Goal: Information Seeking & Learning: Learn about a topic

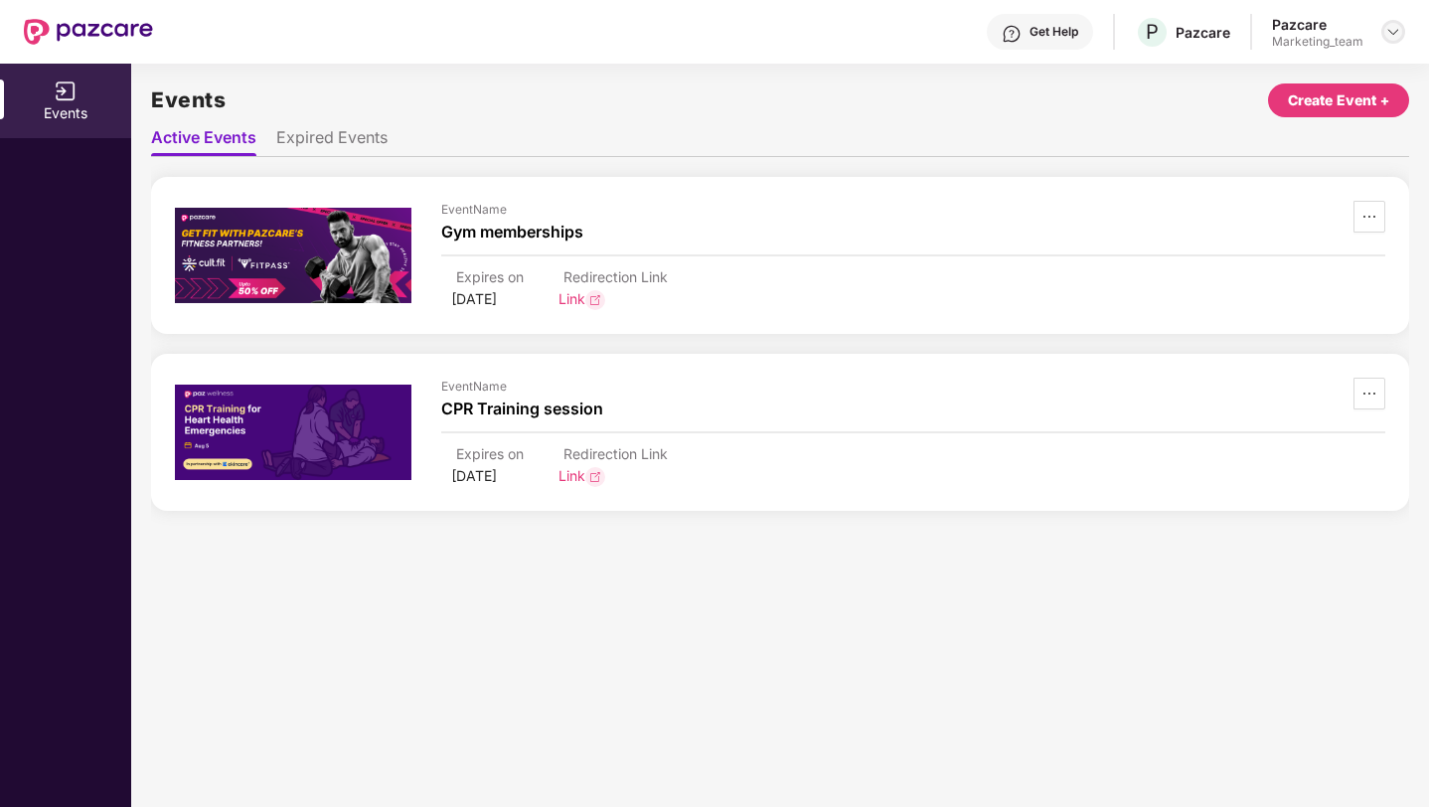
click at [1386, 32] on img at bounding box center [1393, 32] width 16 height 16
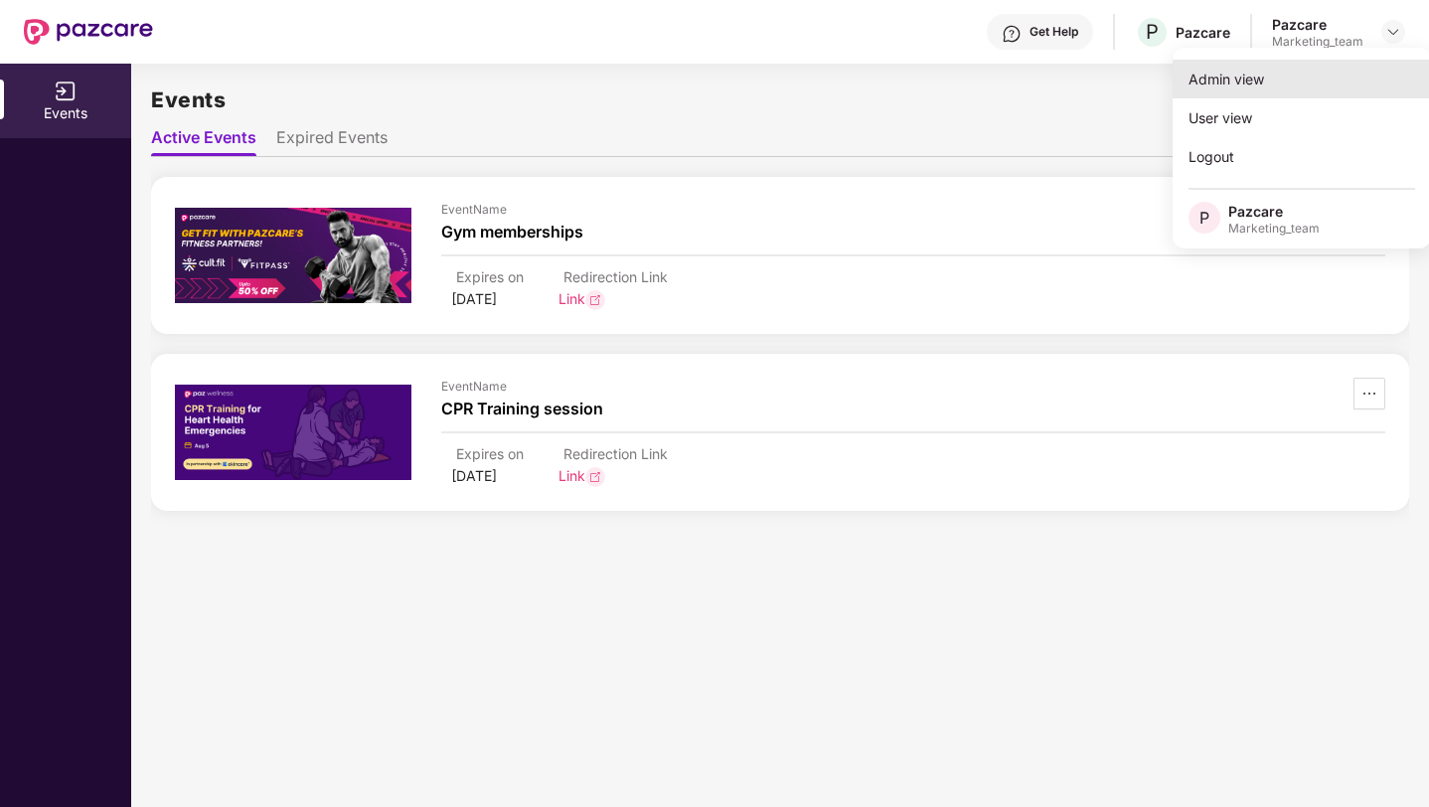
click at [1278, 79] on div "Admin view" at bounding box center [1302, 79] width 258 height 39
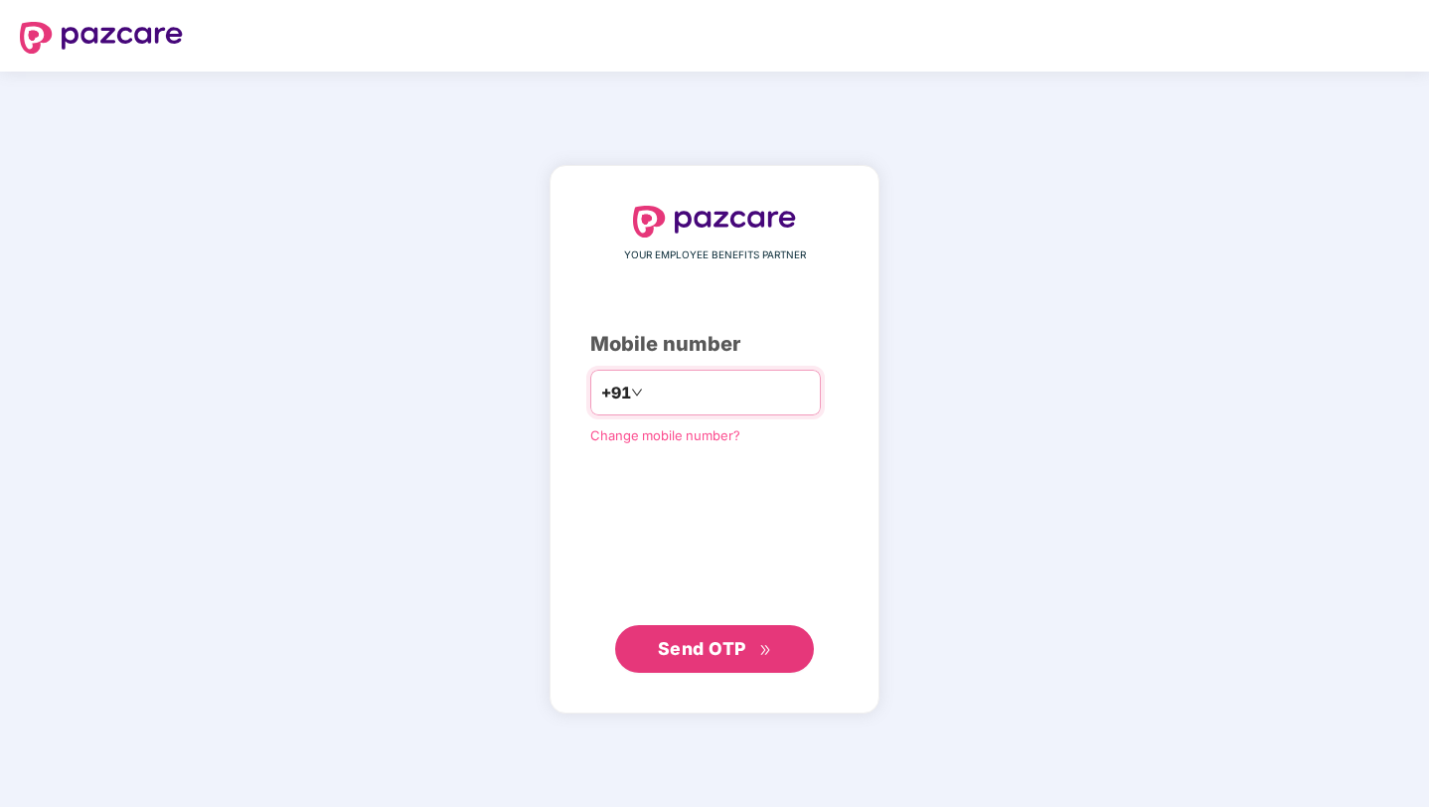
click at [706, 392] on input "number" at bounding box center [728, 393] width 163 height 32
type input "**********"
click at [736, 632] on button "Send OTP" at bounding box center [714, 649] width 199 height 48
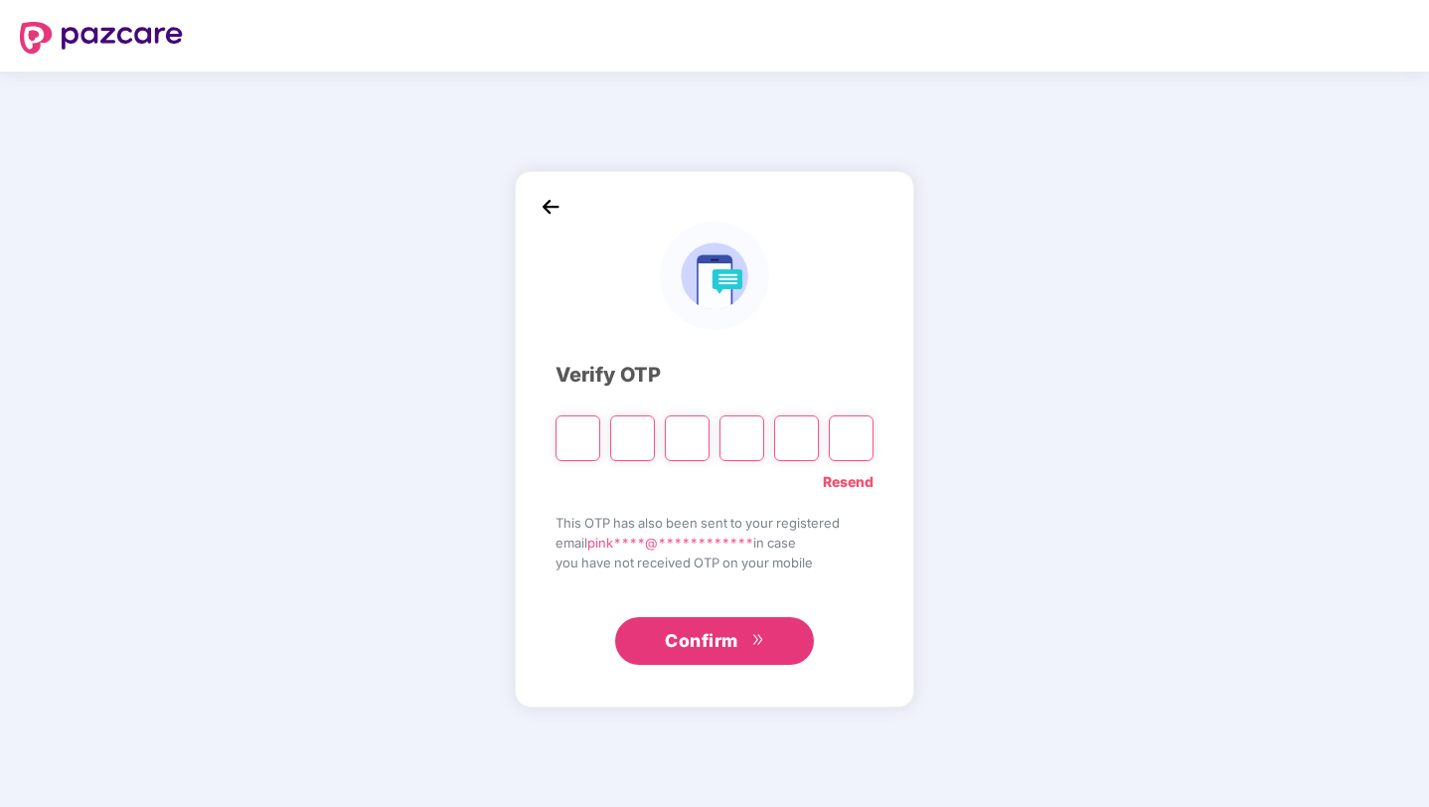
type input "*"
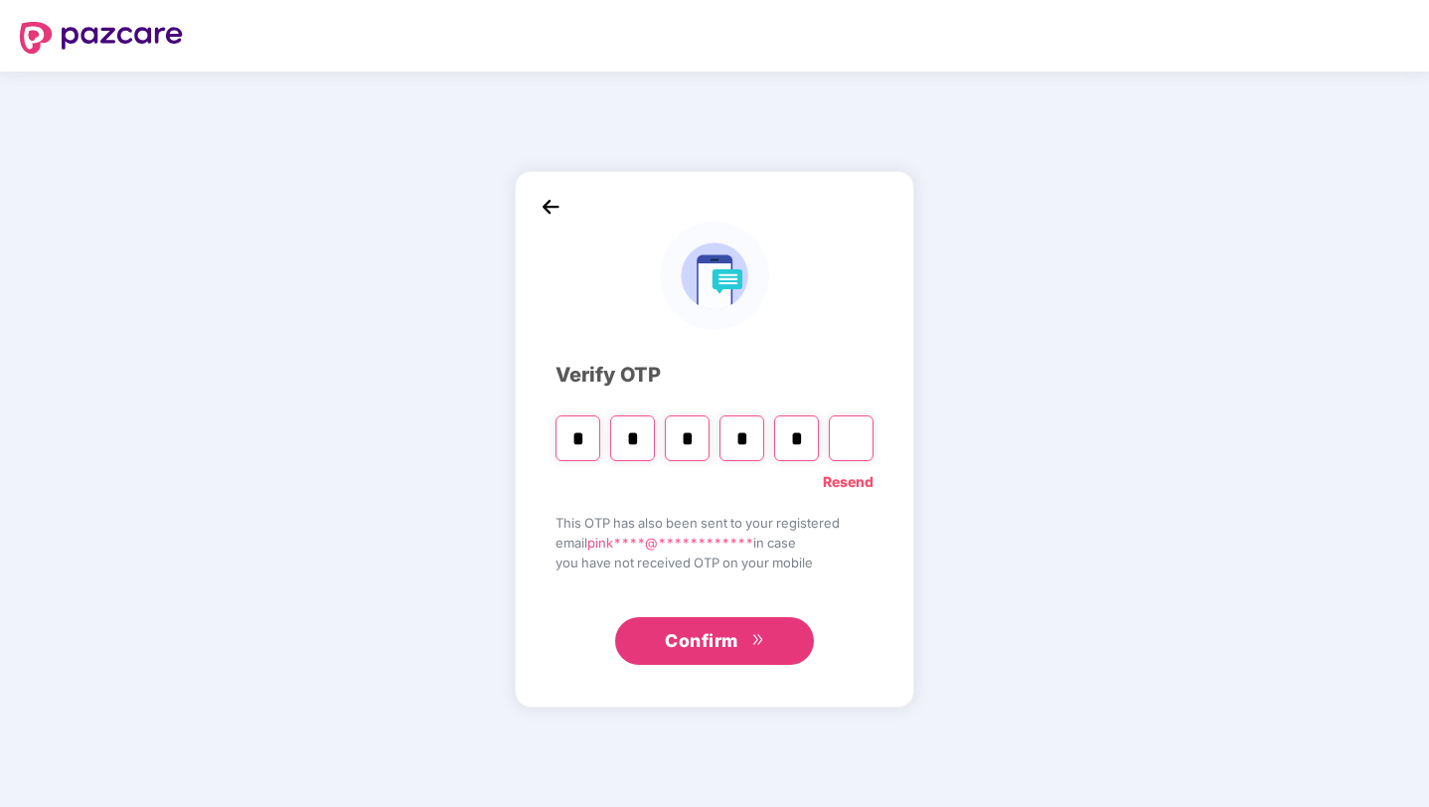
type input "*"
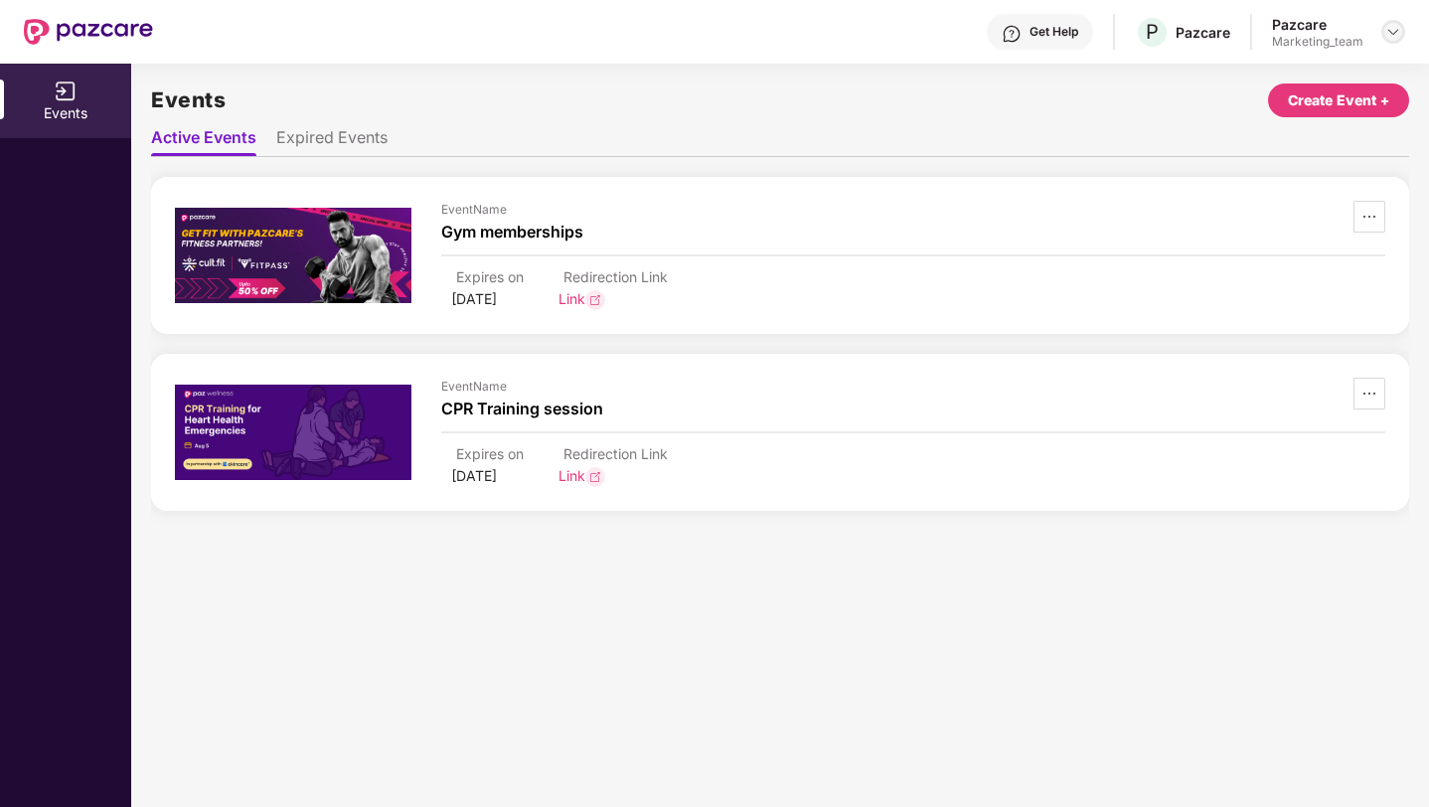
click at [1395, 39] on img at bounding box center [1393, 32] width 16 height 16
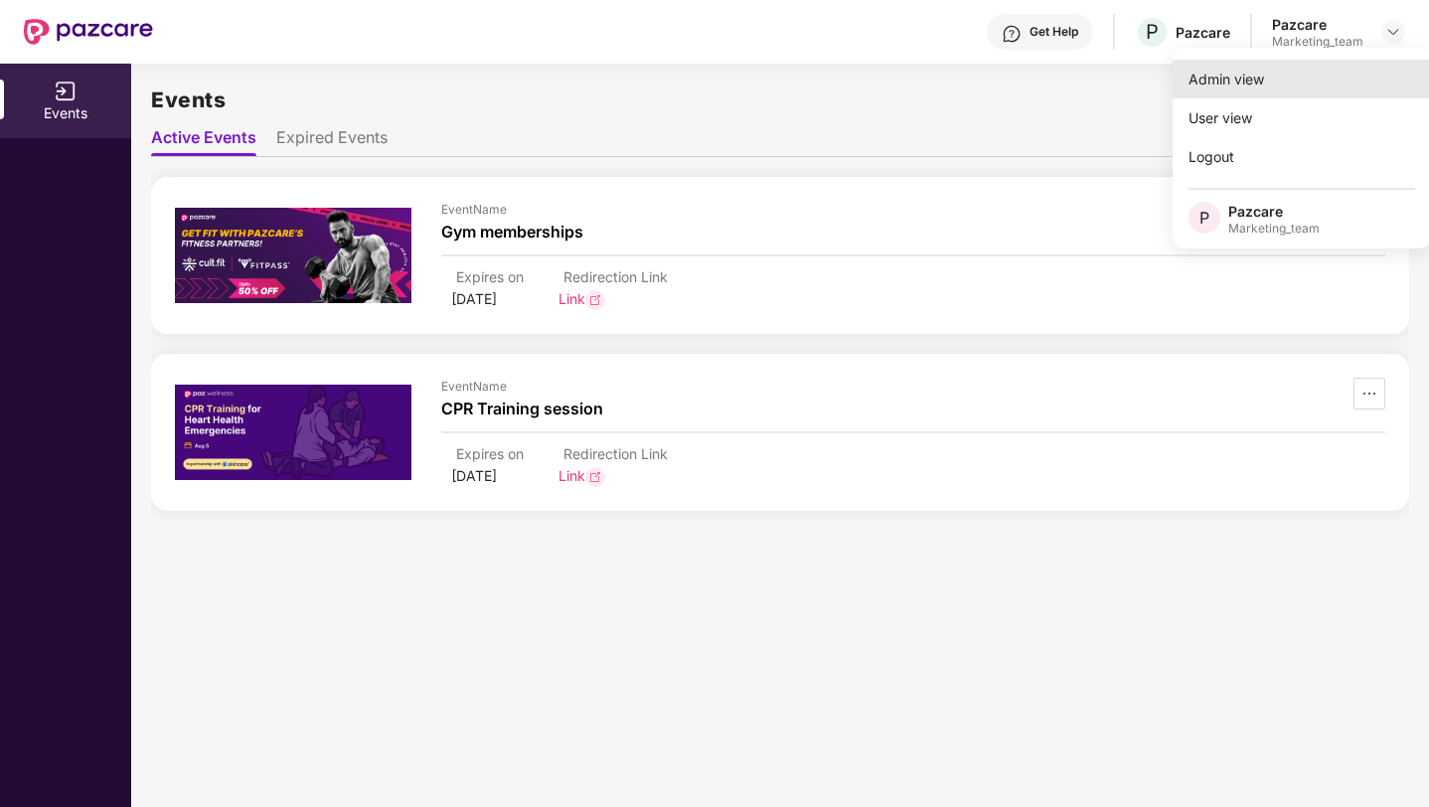
click at [1290, 91] on div "Admin view" at bounding box center [1302, 79] width 258 height 39
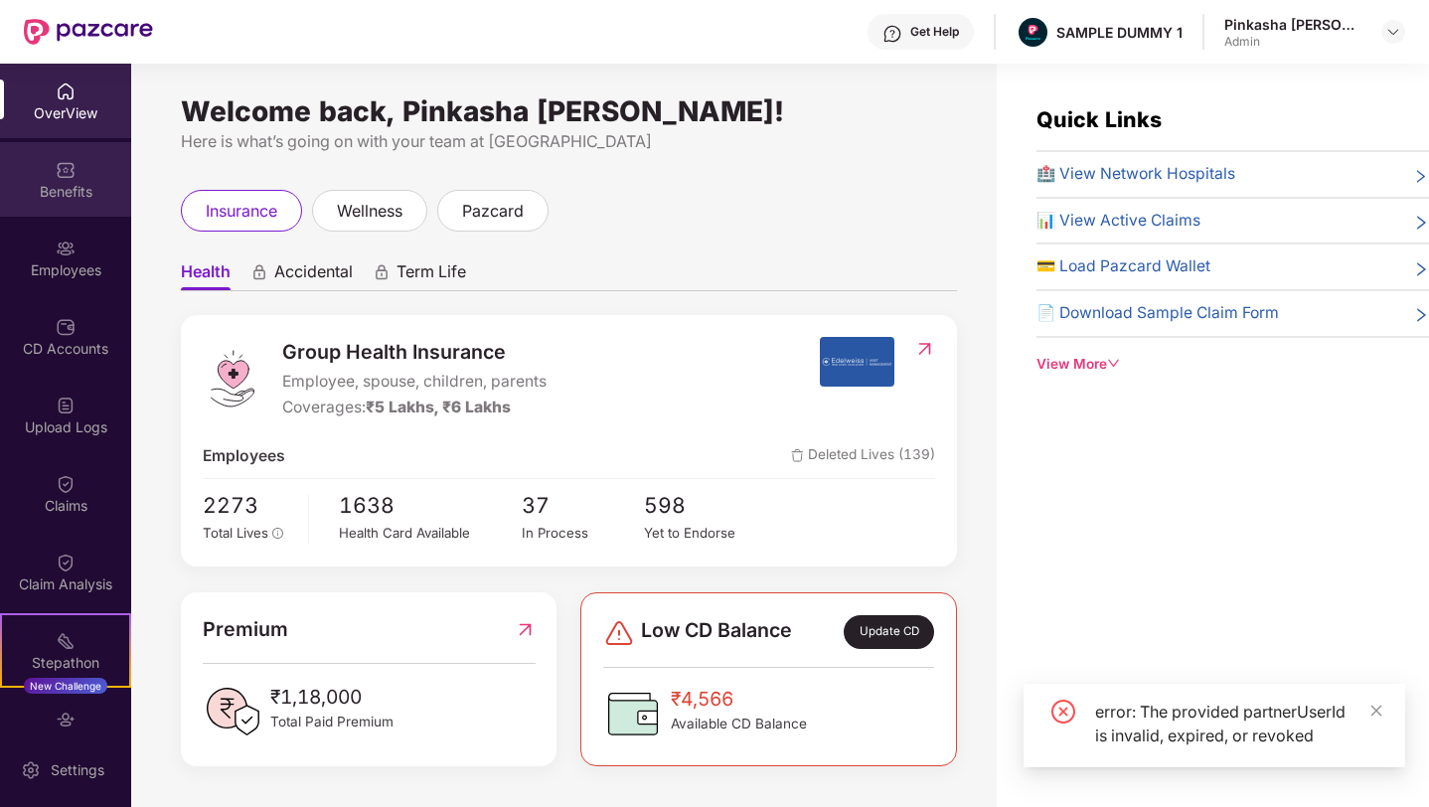
click at [74, 193] on div "Benefits" at bounding box center [65, 192] width 131 height 20
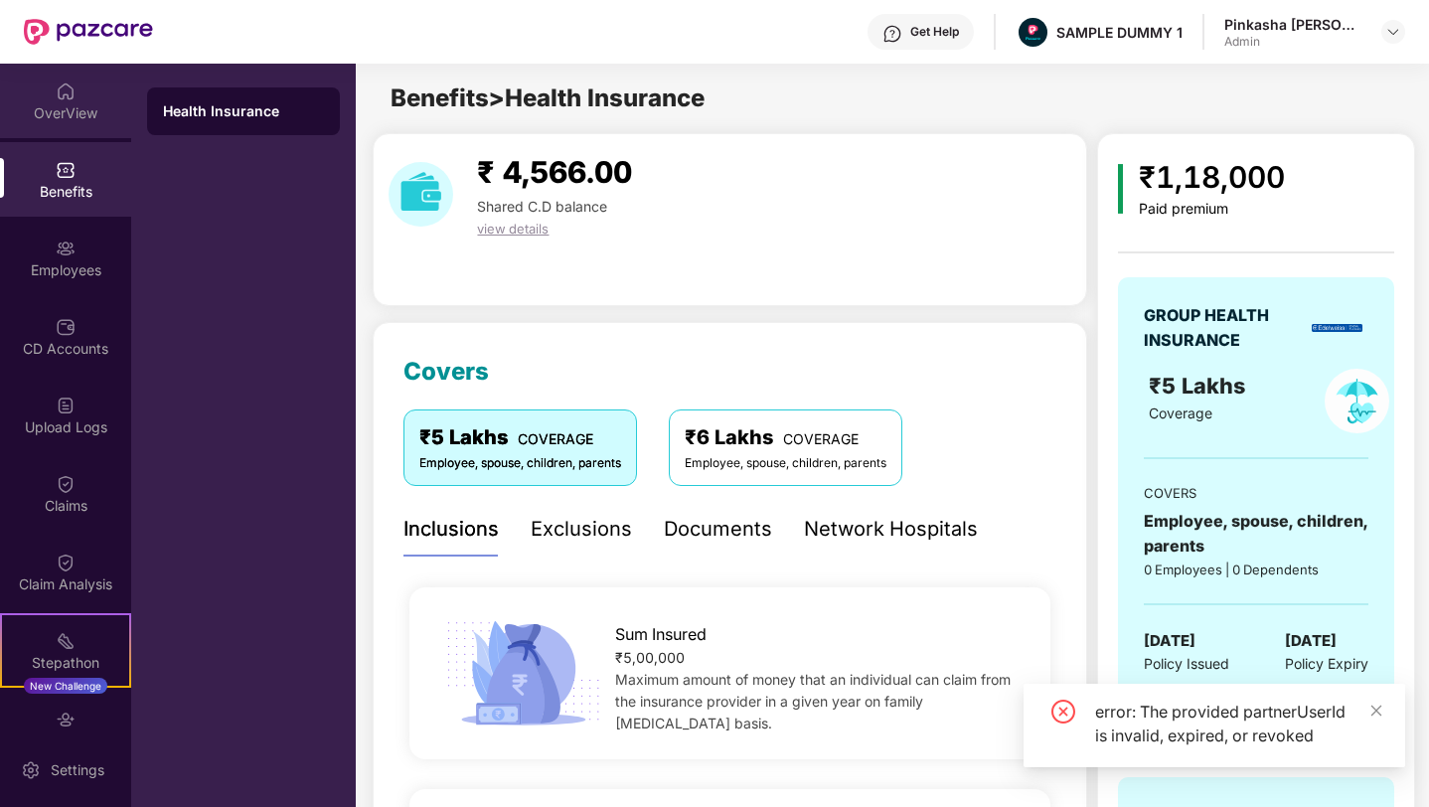
click at [67, 133] on div "OverView" at bounding box center [65, 101] width 131 height 75
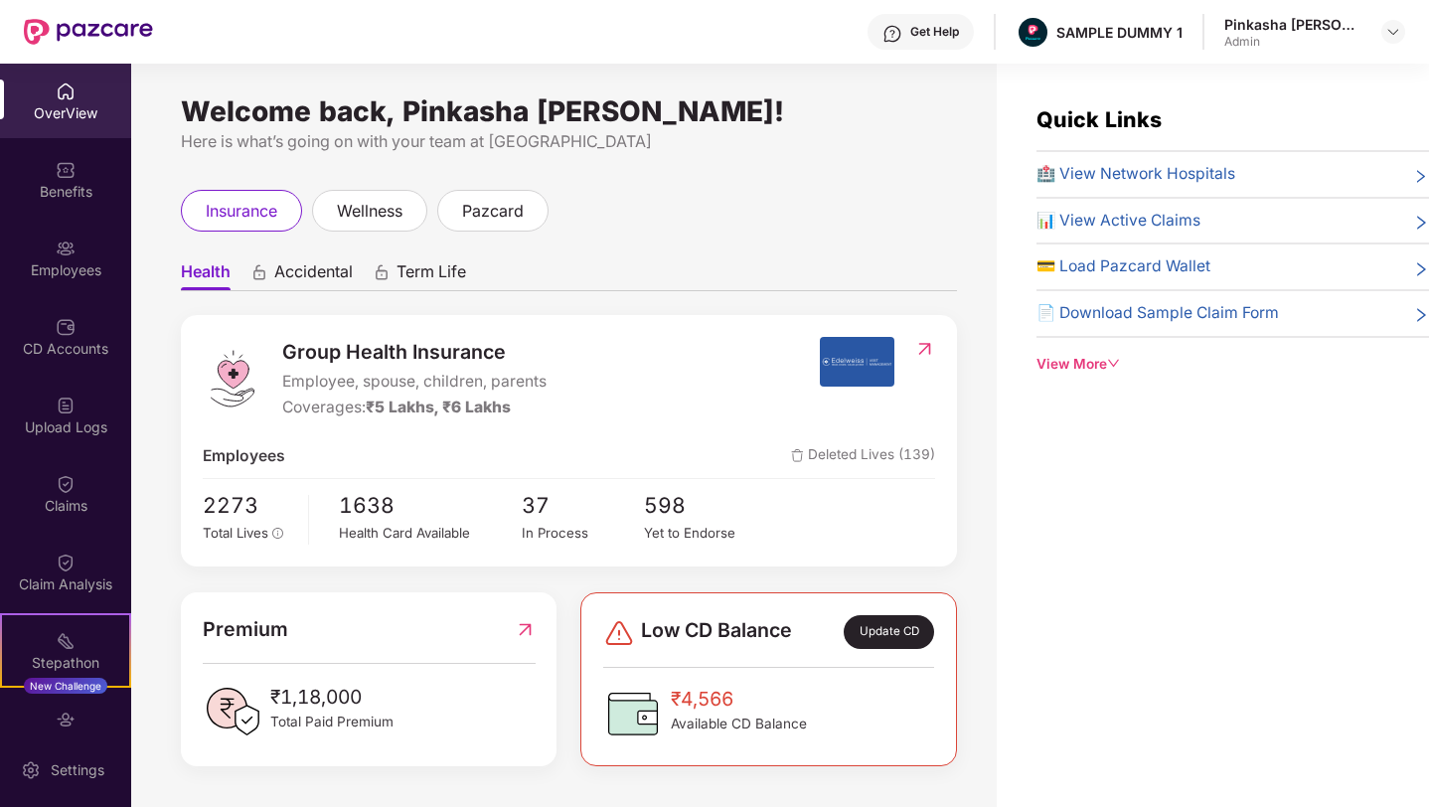
click at [926, 347] on img at bounding box center [924, 349] width 21 height 20
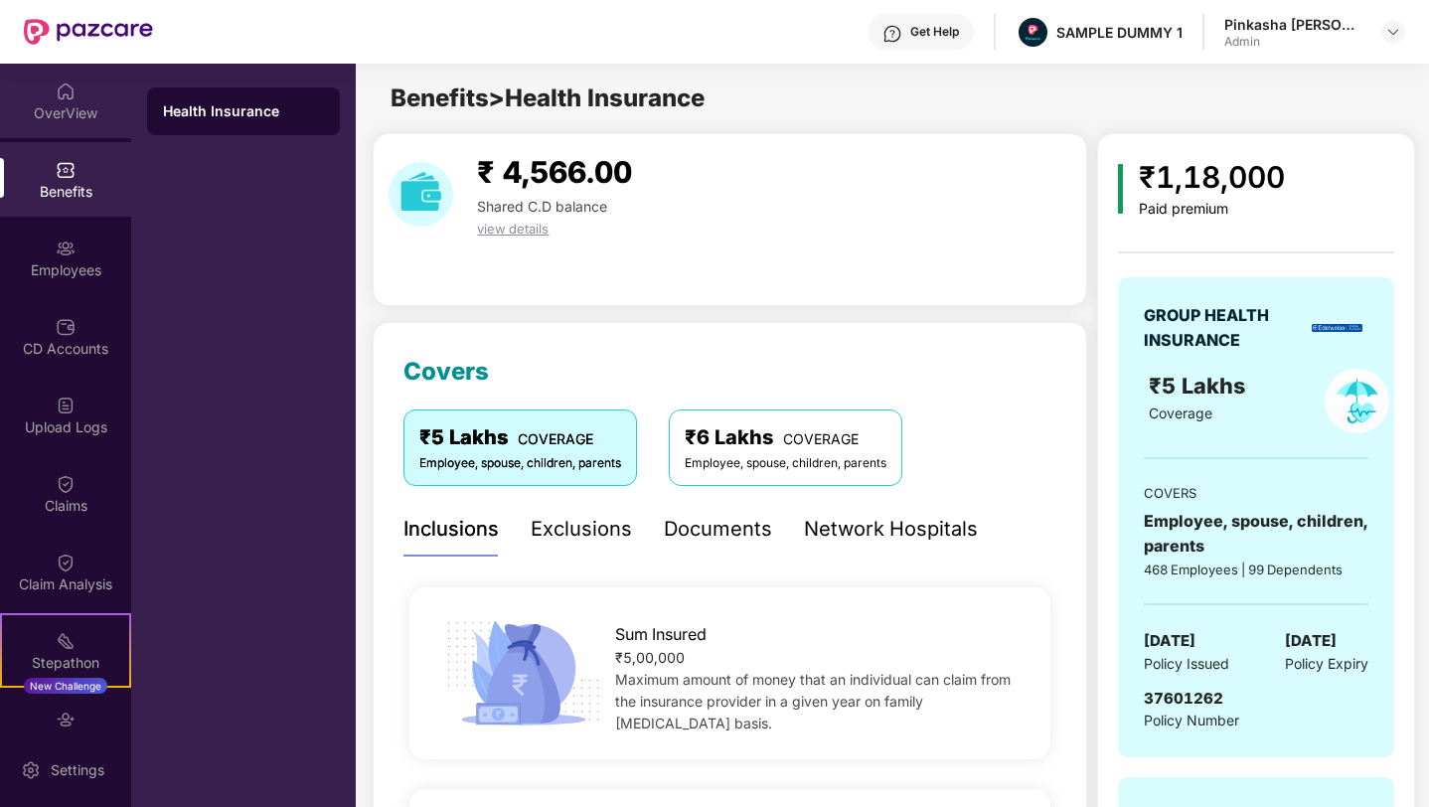
click at [59, 107] on div "OverView" at bounding box center [65, 113] width 131 height 20
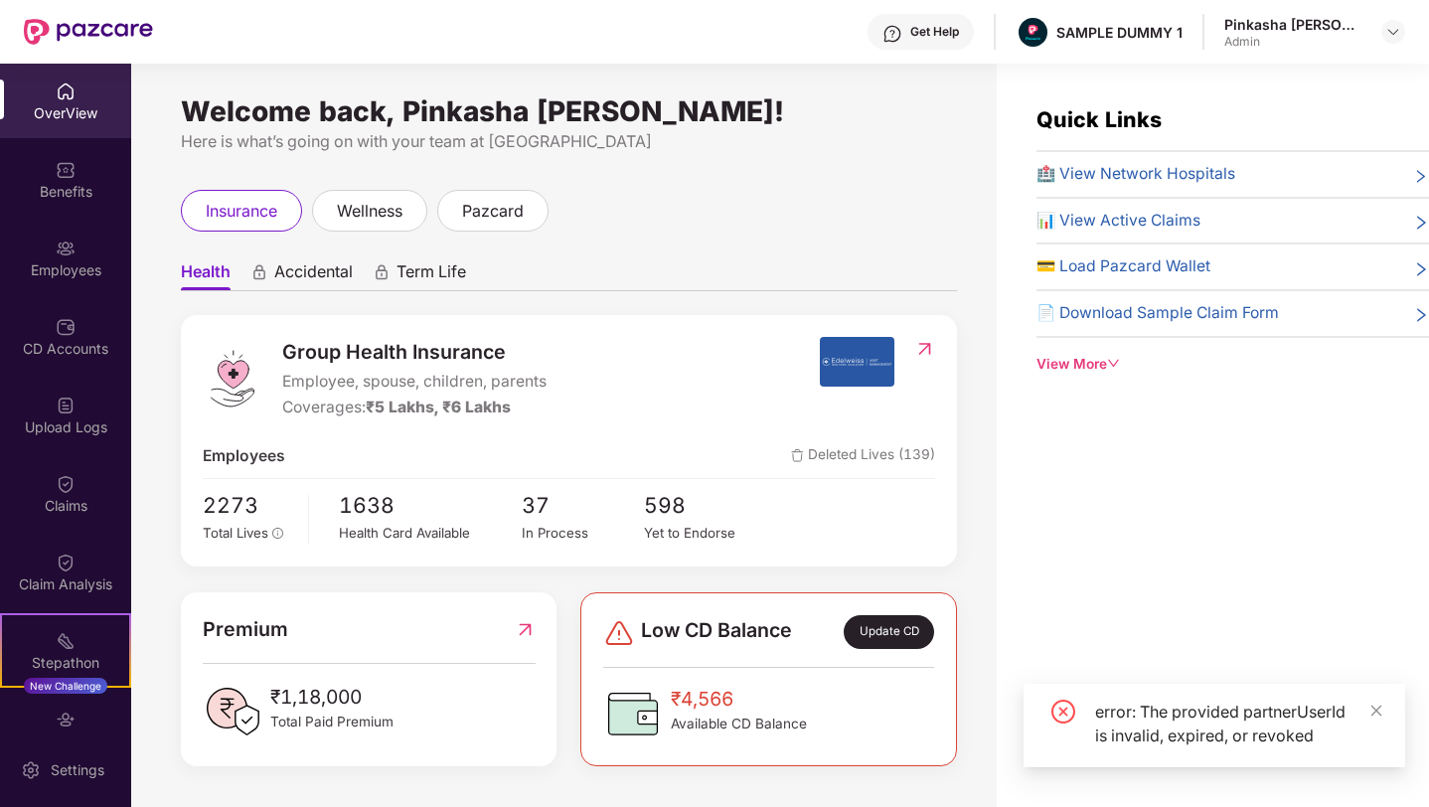
click at [924, 351] on img at bounding box center [924, 349] width 21 height 20
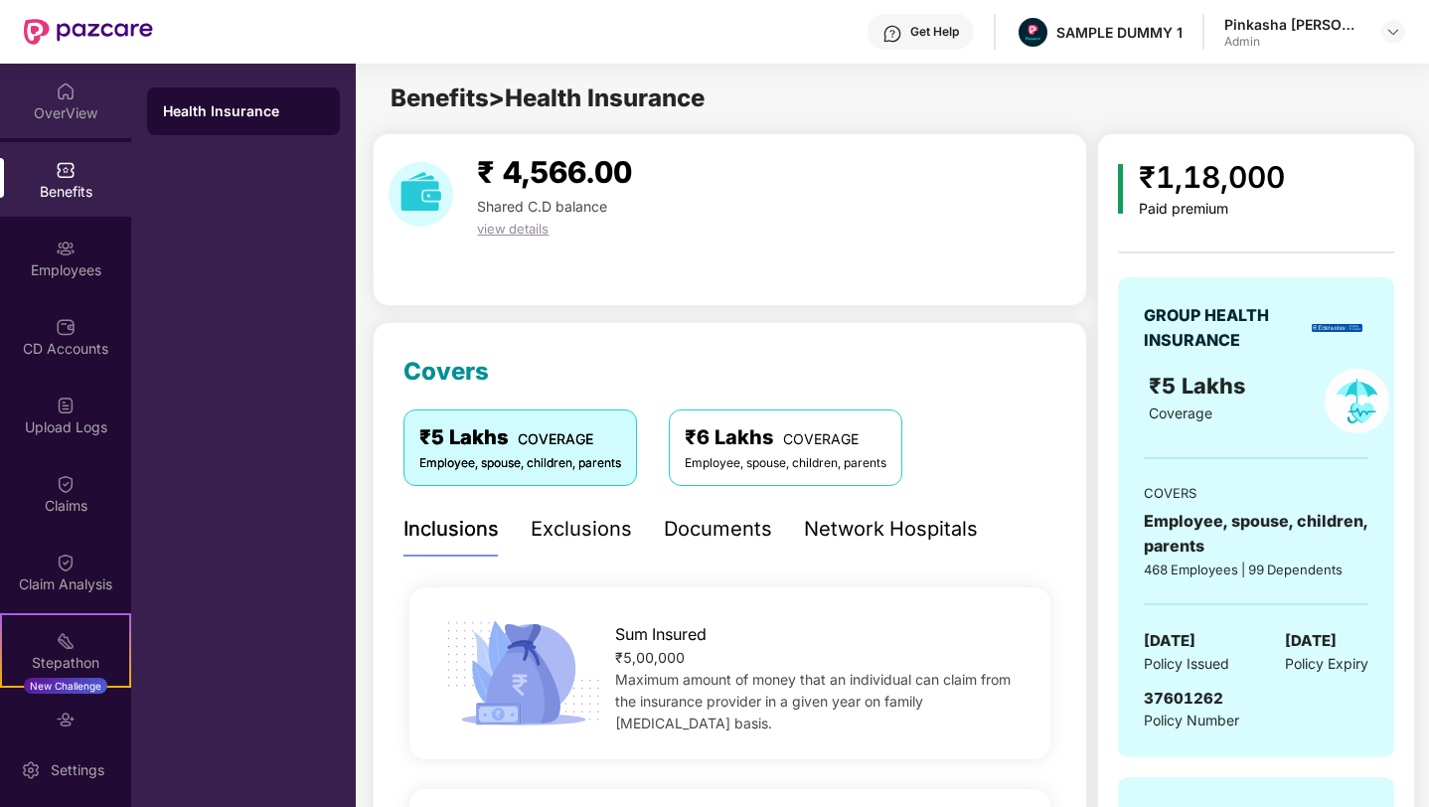
click at [41, 105] on div "OverView" at bounding box center [65, 113] width 131 height 20
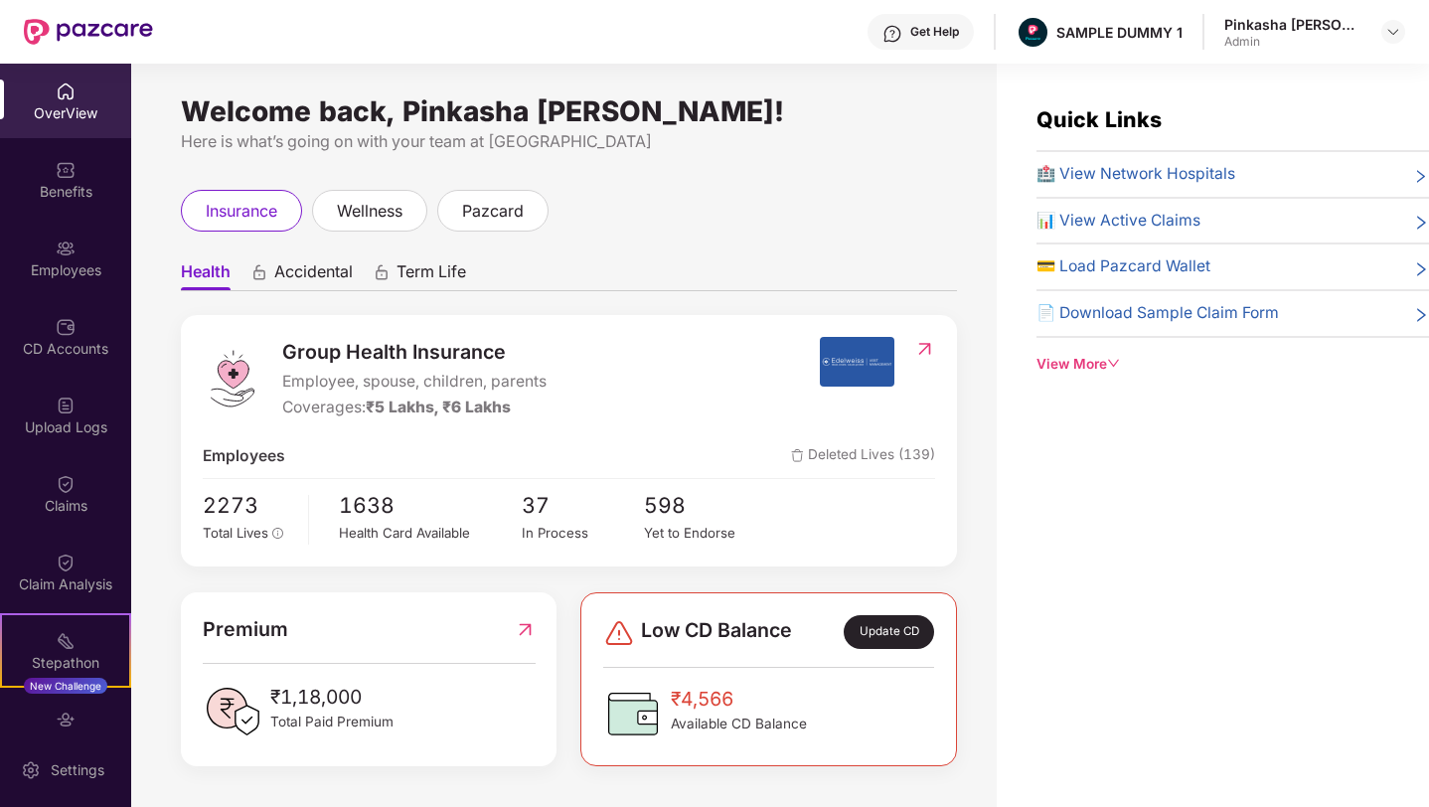
click at [451, 276] on span "Term Life" at bounding box center [431, 275] width 70 height 29
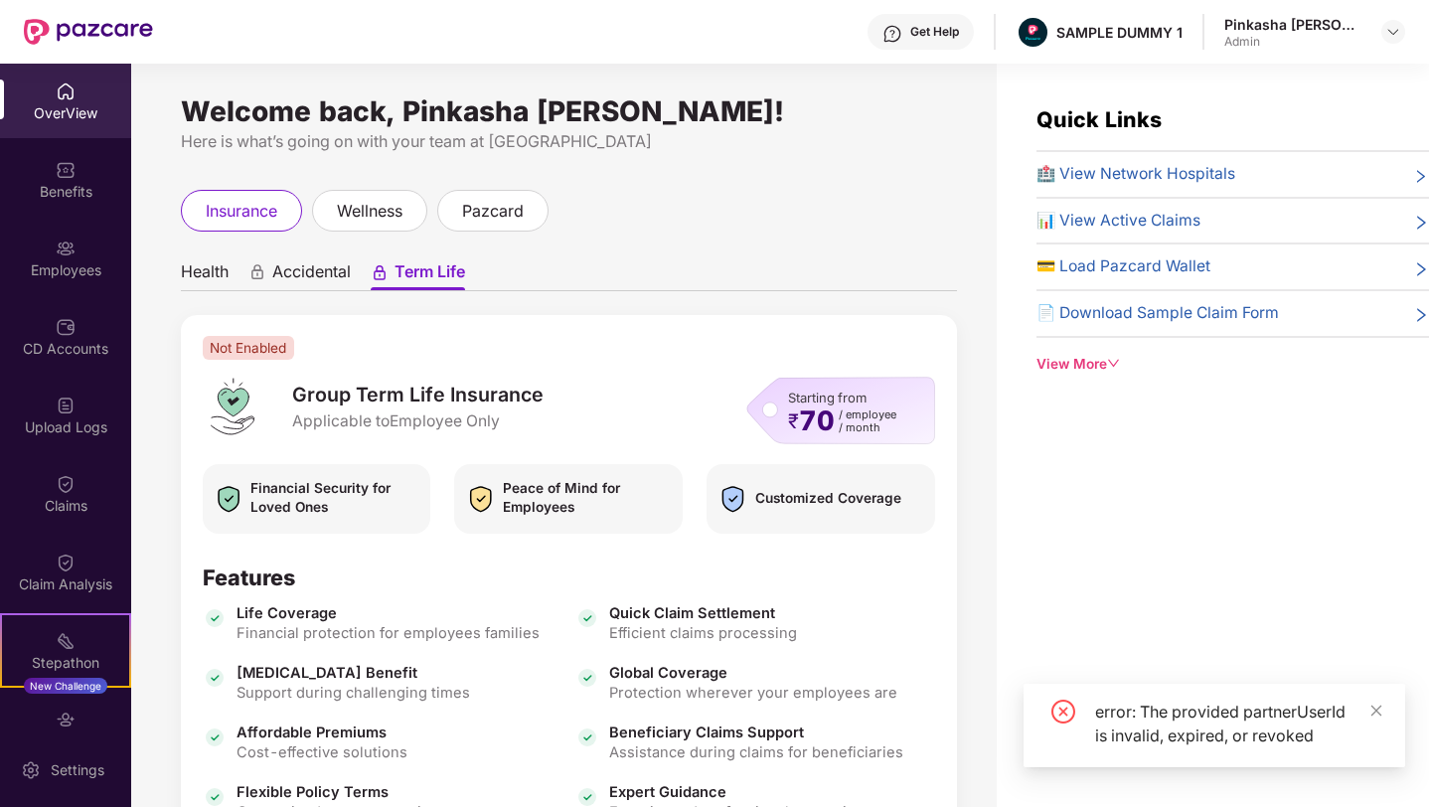
click at [232, 270] on ul "Health Accidental Term Life" at bounding box center [569, 271] width 776 height 40
click at [219, 275] on span "Health" at bounding box center [205, 275] width 48 height 29
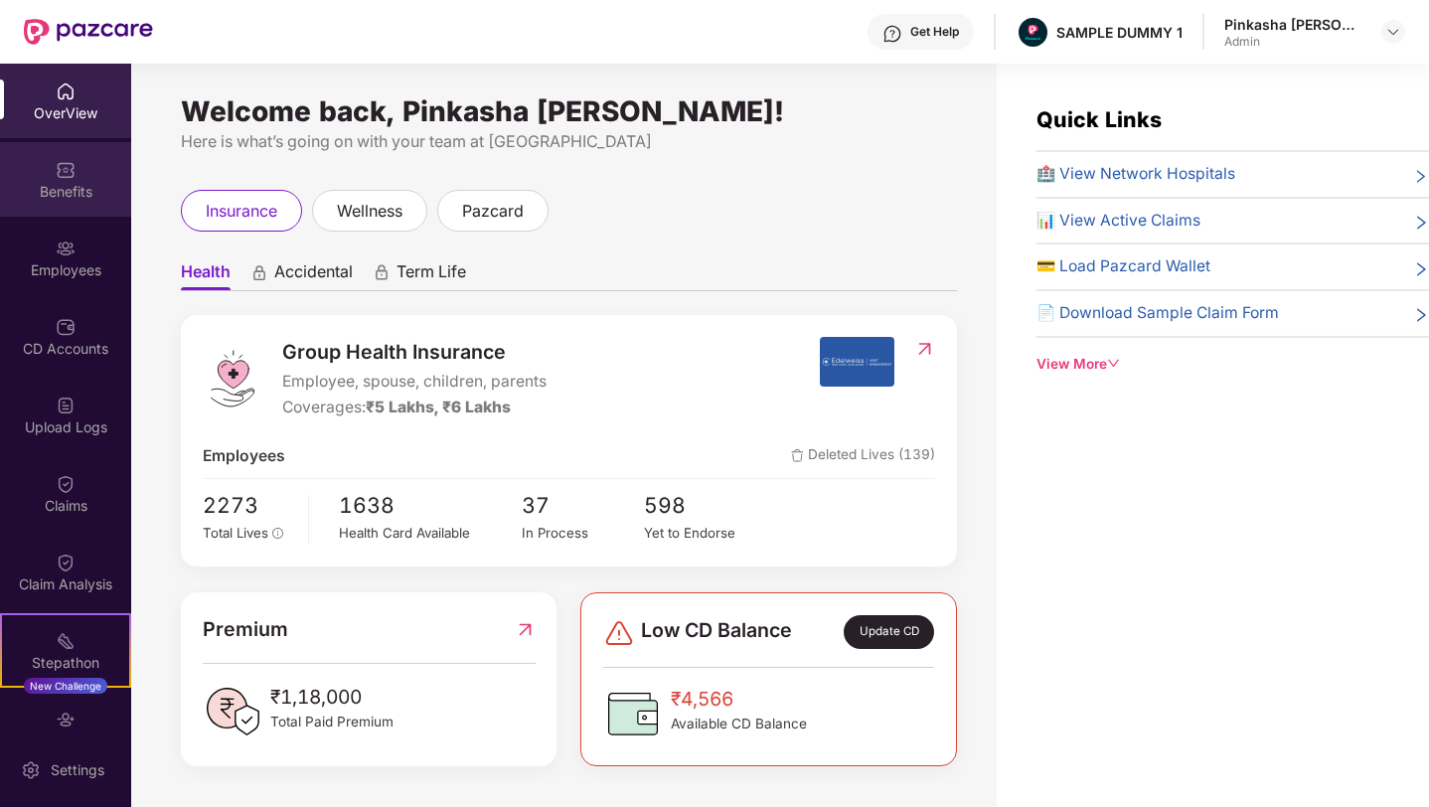
click at [71, 199] on div "Benefits" at bounding box center [65, 192] width 131 height 20
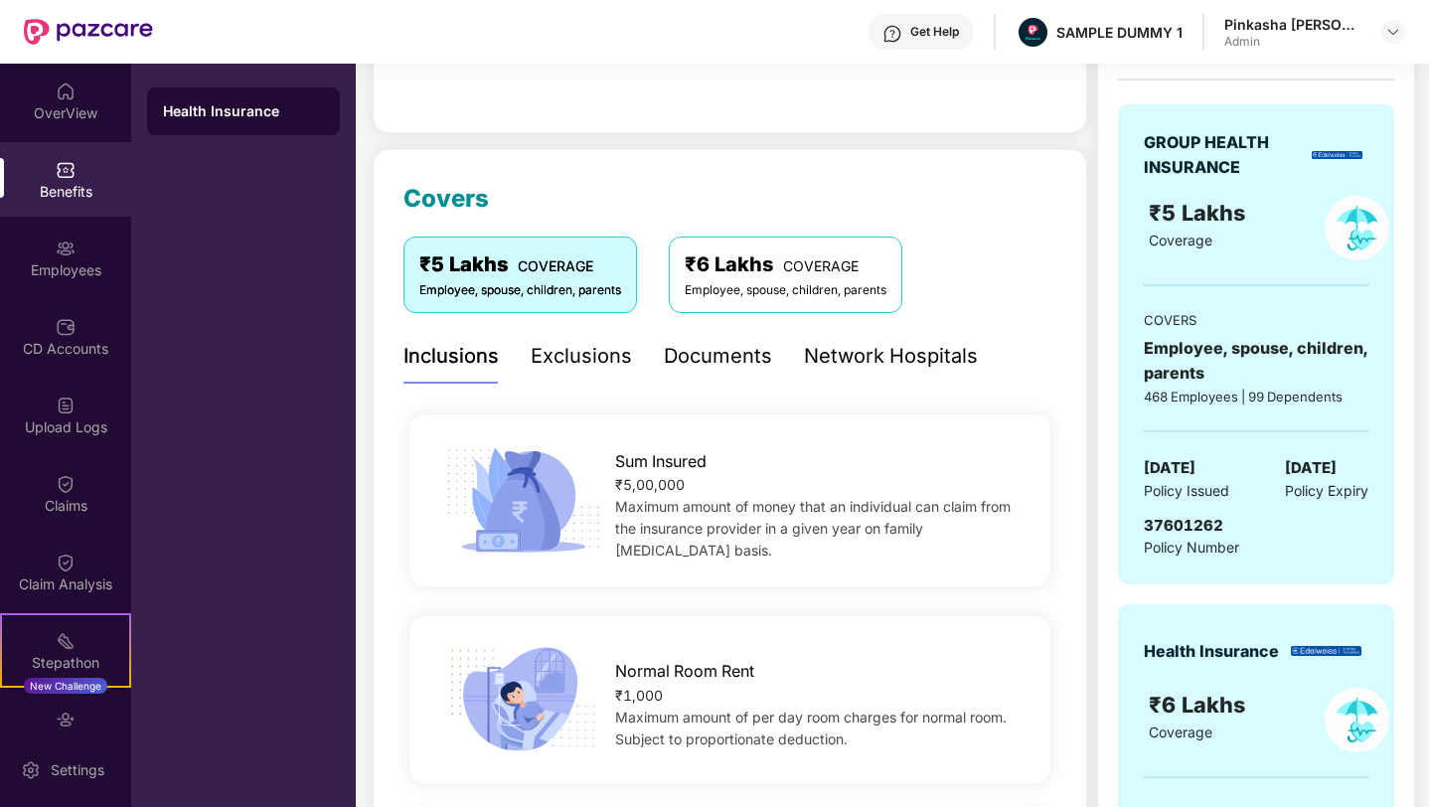
scroll to position [199, 0]
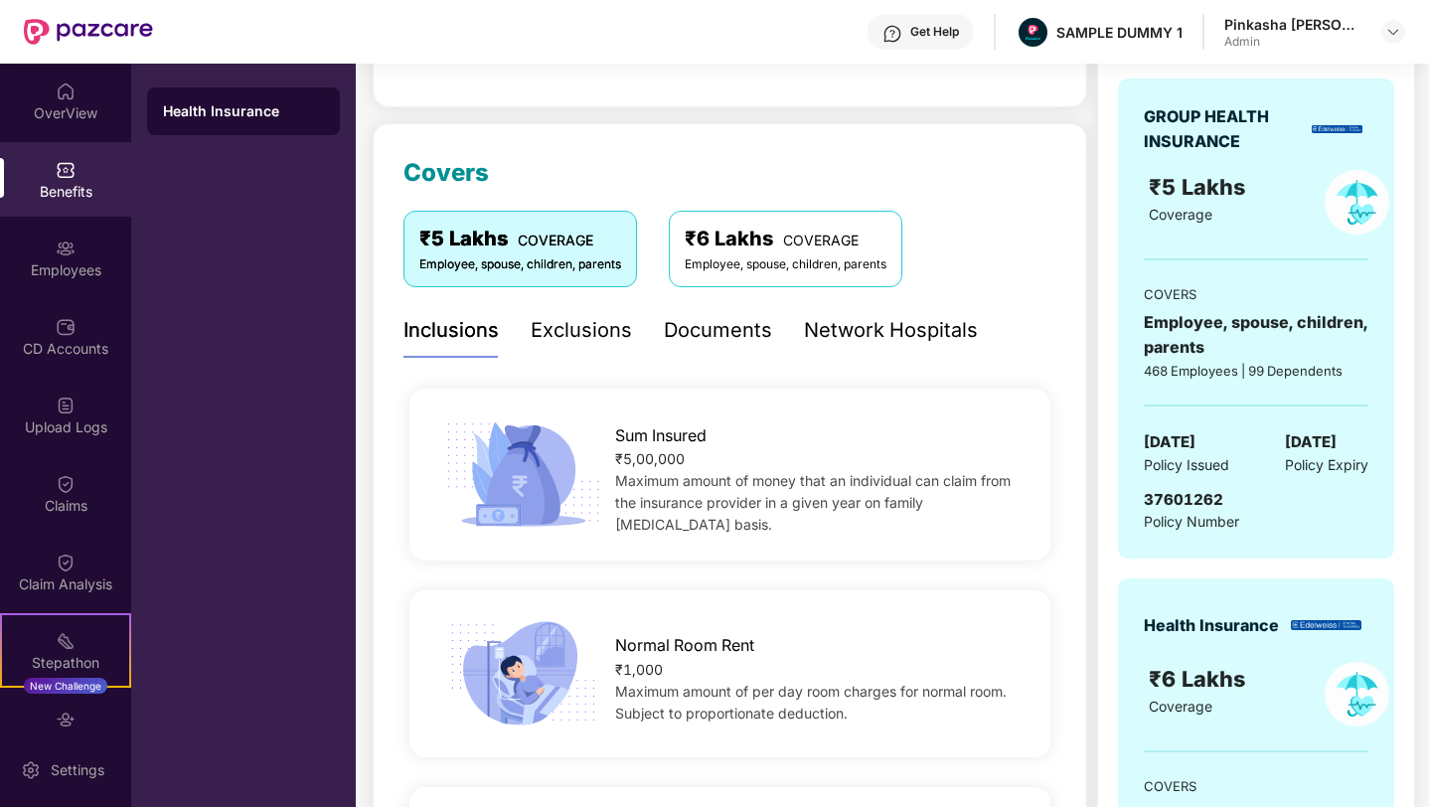
click at [596, 323] on div "Exclusions" at bounding box center [581, 330] width 101 height 31
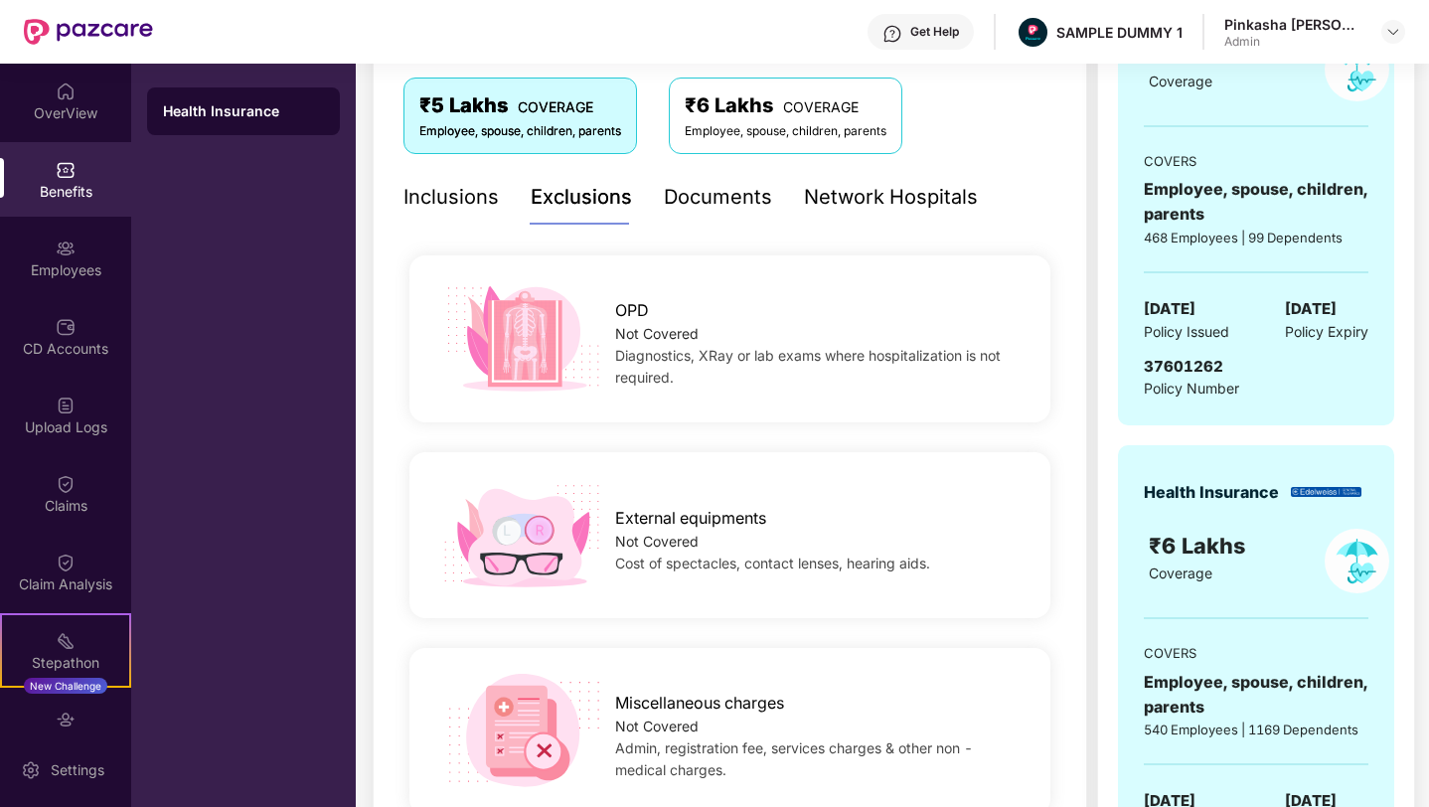
scroll to position [0, 0]
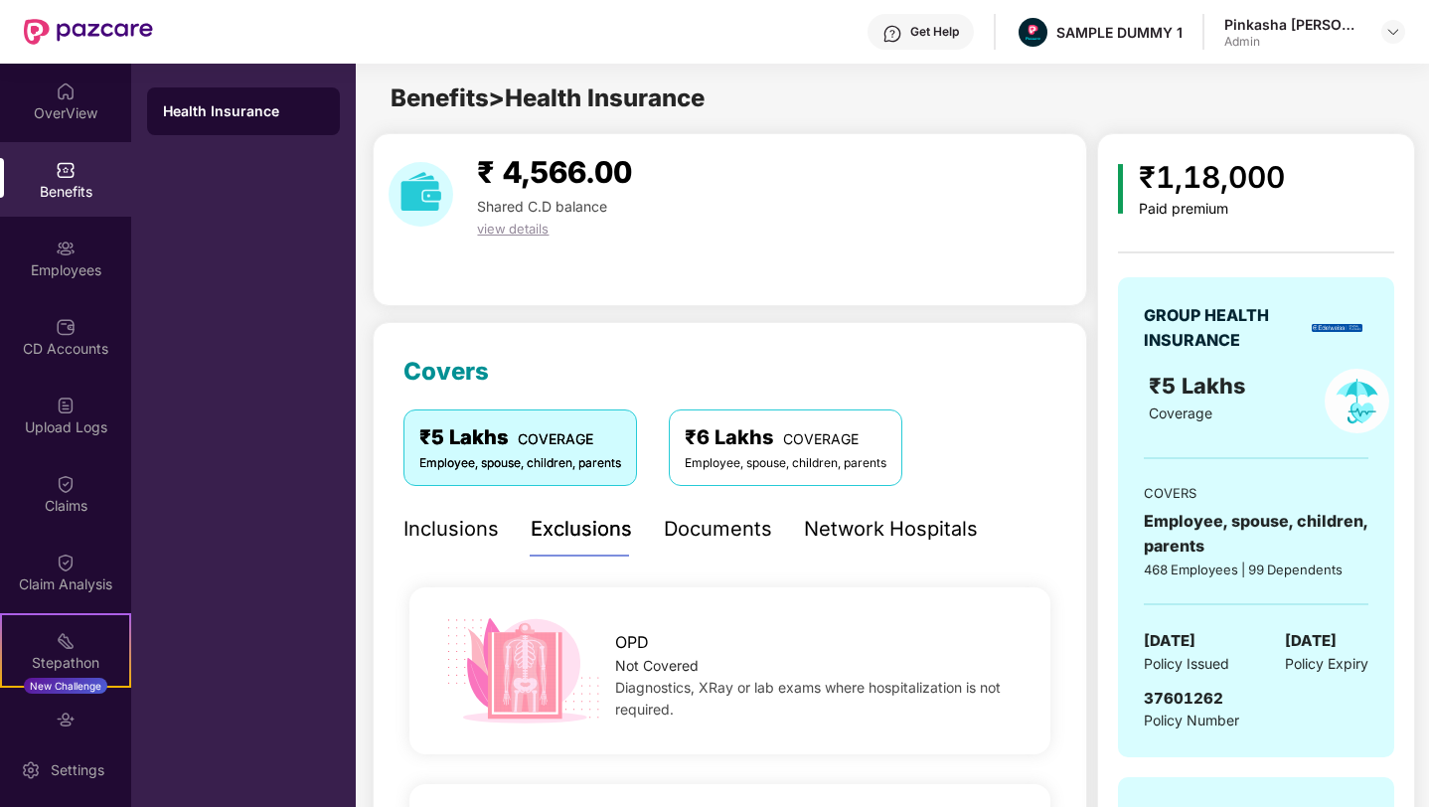
click at [463, 534] on div "Inclusions" at bounding box center [450, 529] width 95 height 31
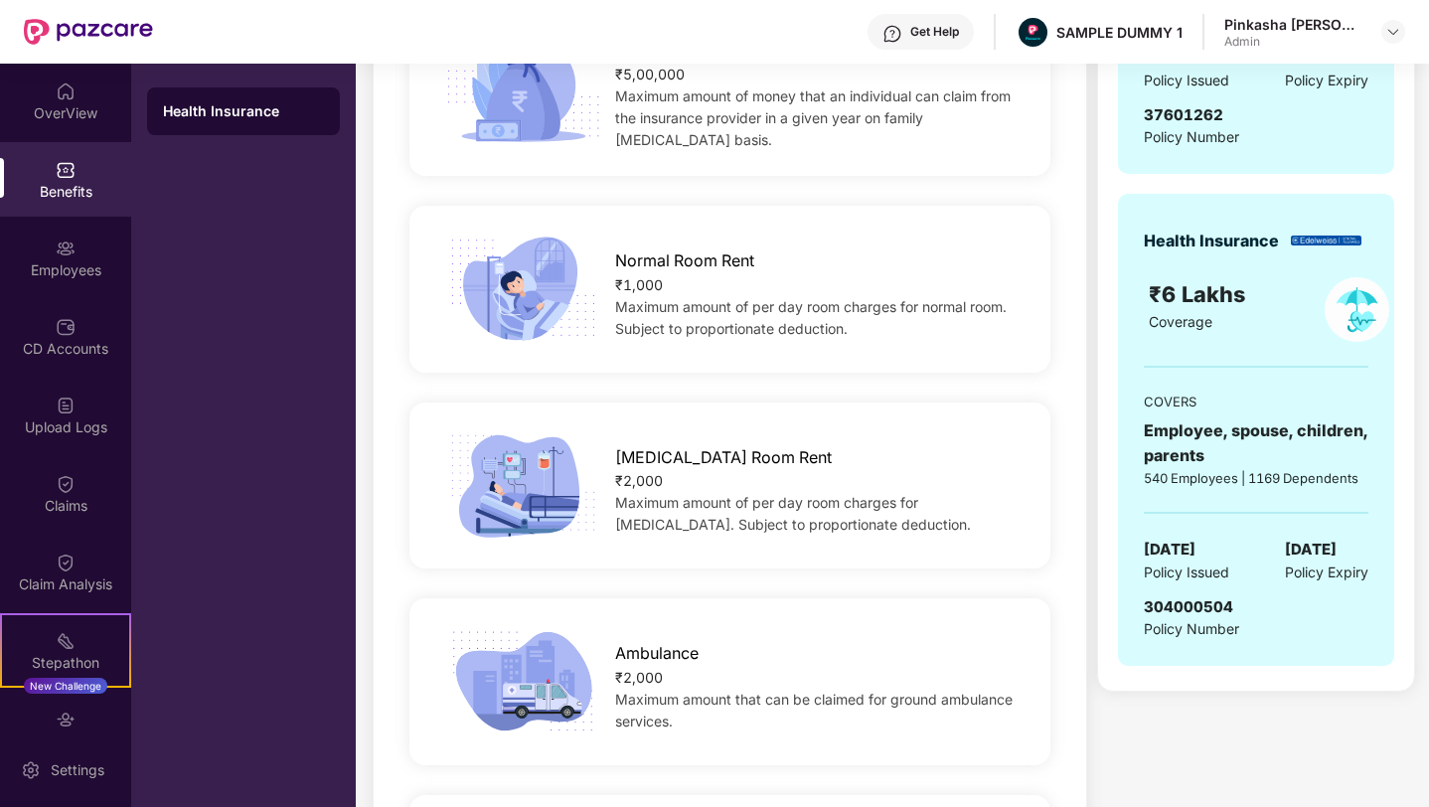
scroll to position [623, 0]
